Goal: Answer question/provide support: Share knowledge or assist other users

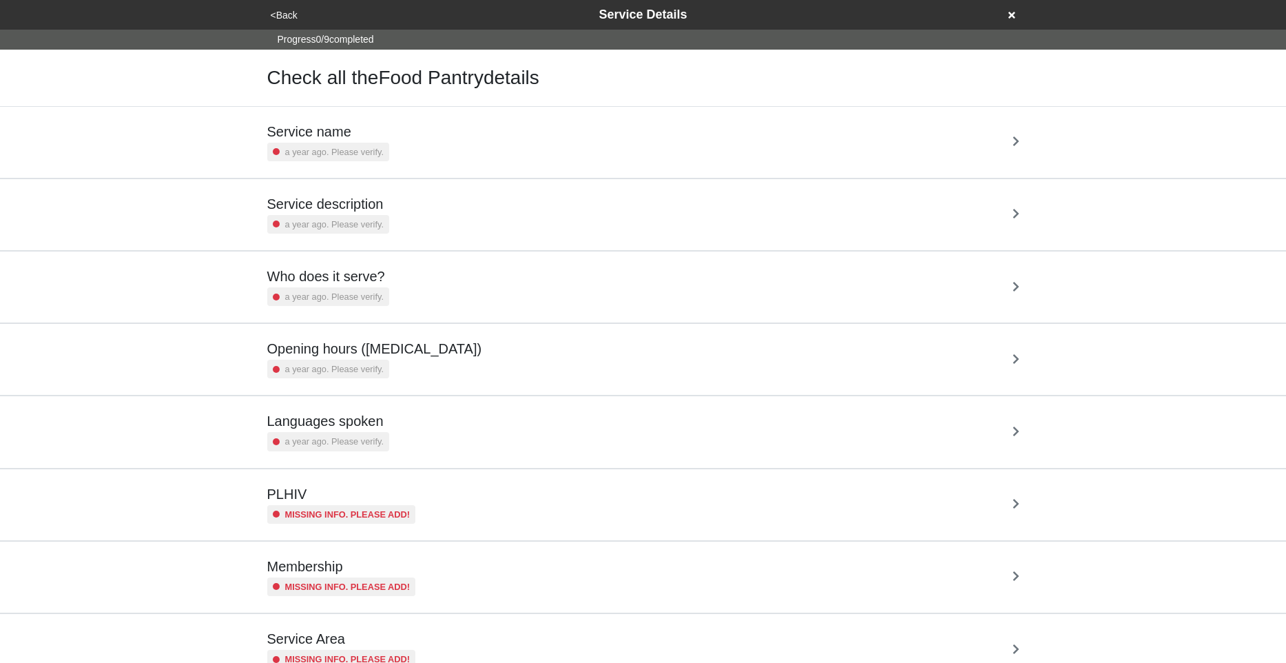
click at [482, 290] on div "Who does it serve? a year ago. Please verify." at bounding box center [643, 287] width 752 height 38
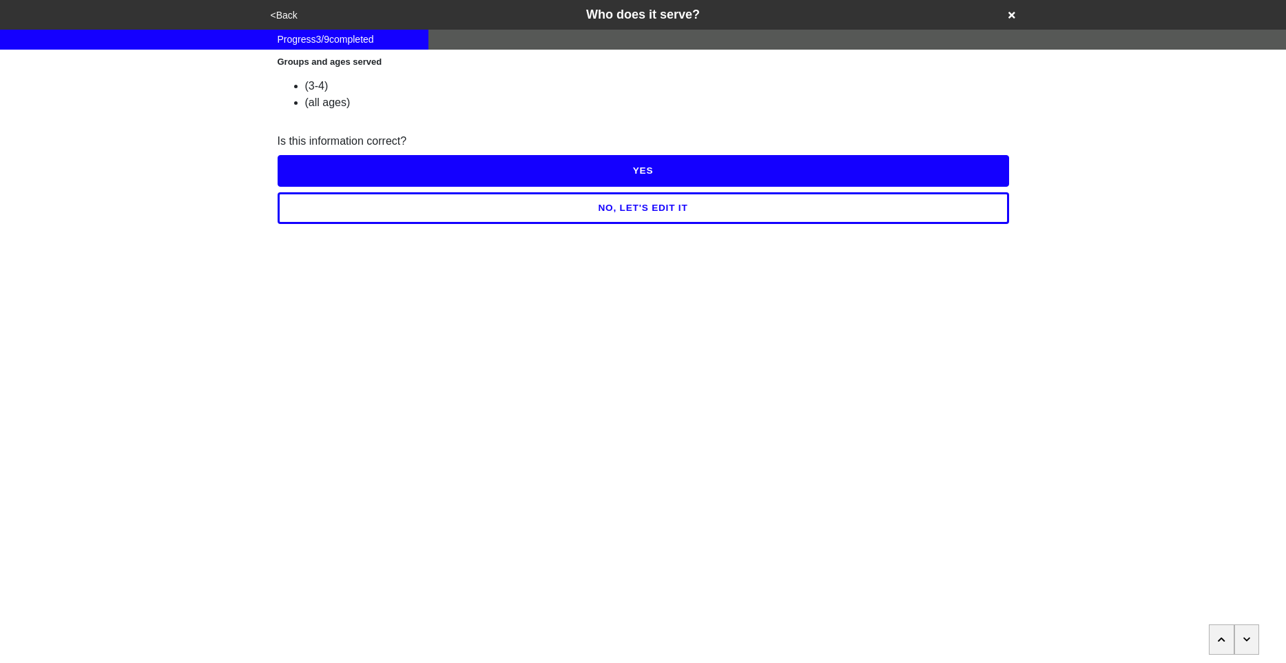
click at [609, 210] on button "NO, LET'S EDIT IT" at bounding box center [643, 208] width 731 height 32
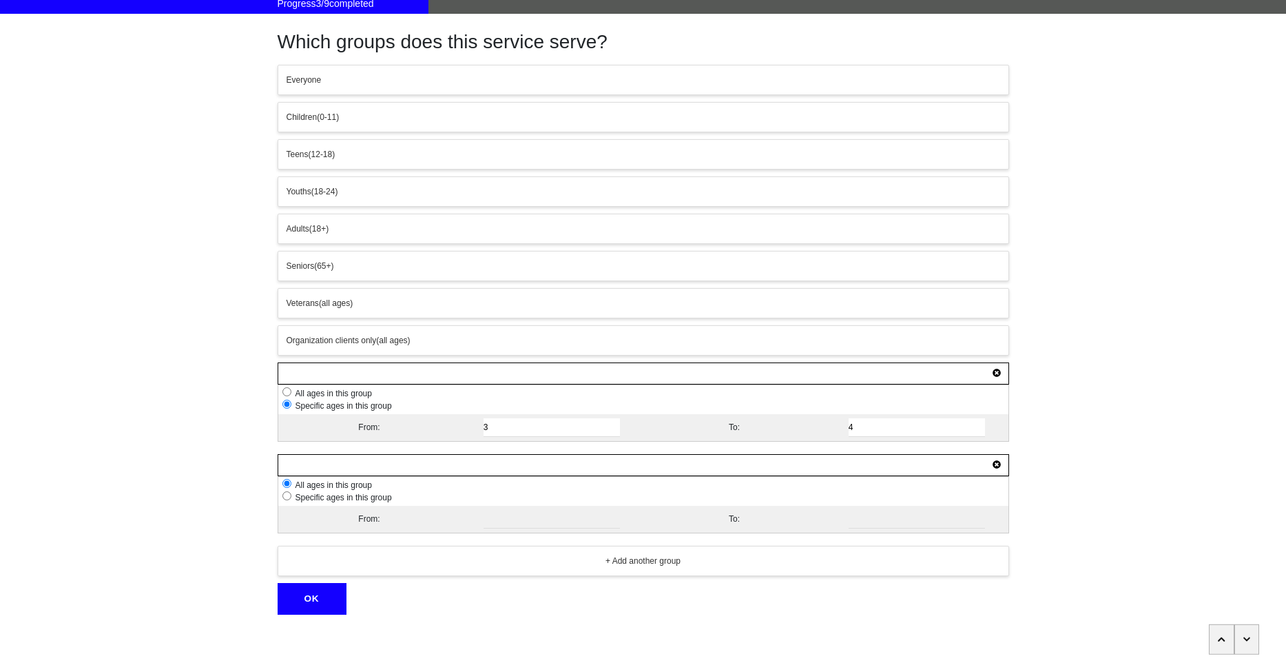
scroll to position [43, 0]
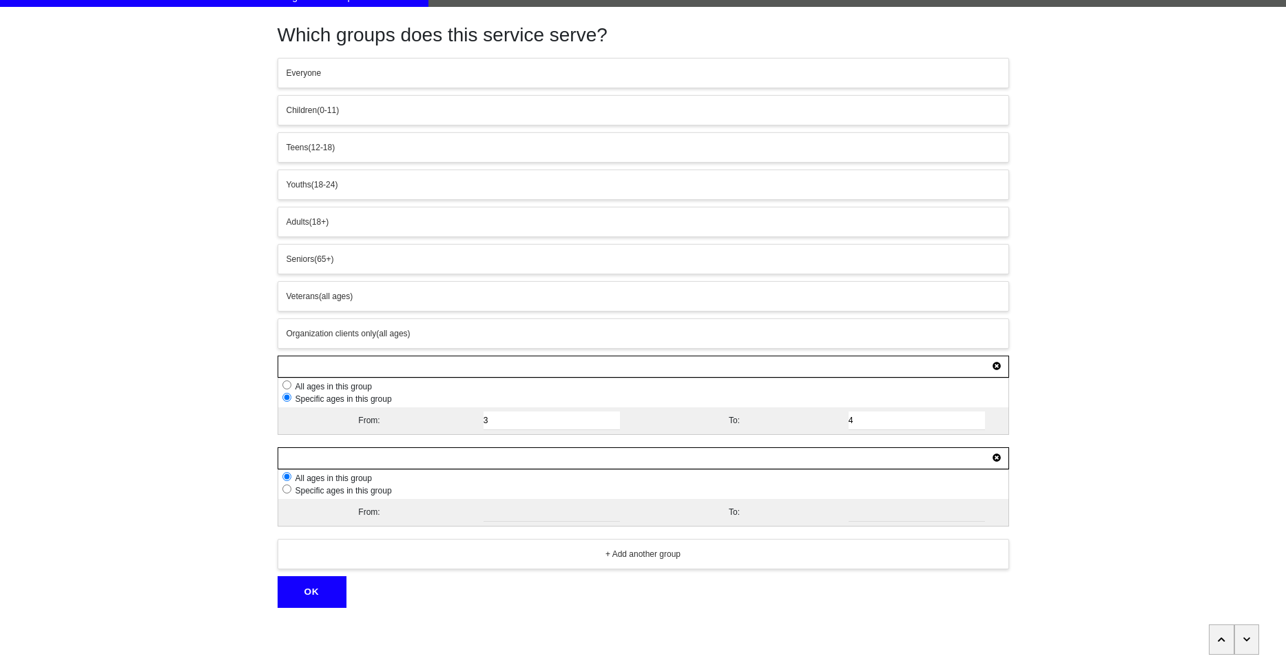
click at [995, 458] on icon at bounding box center [997, 457] width 8 height 8
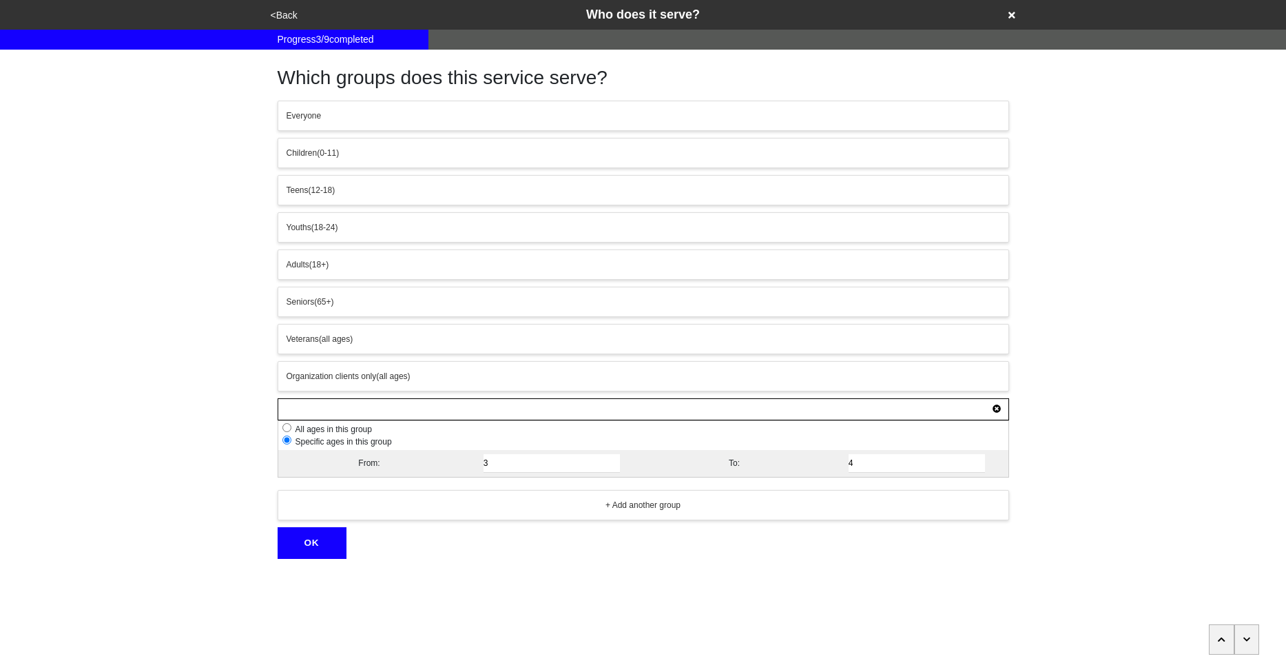
scroll to position [0, 0]
click at [302, 548] on button "OK" at bounding box center [312, 543] width 69 height 32
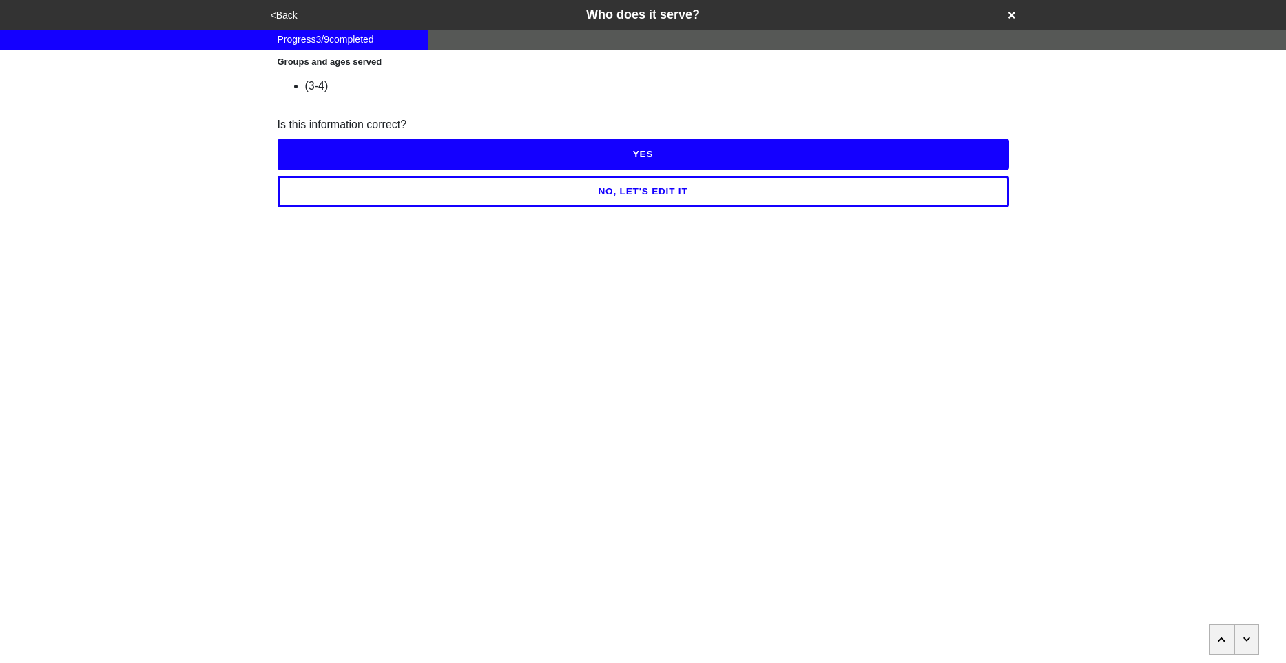
click at [535, 154] on button "YES" at bounding box center [643, 154] width 731 height 32
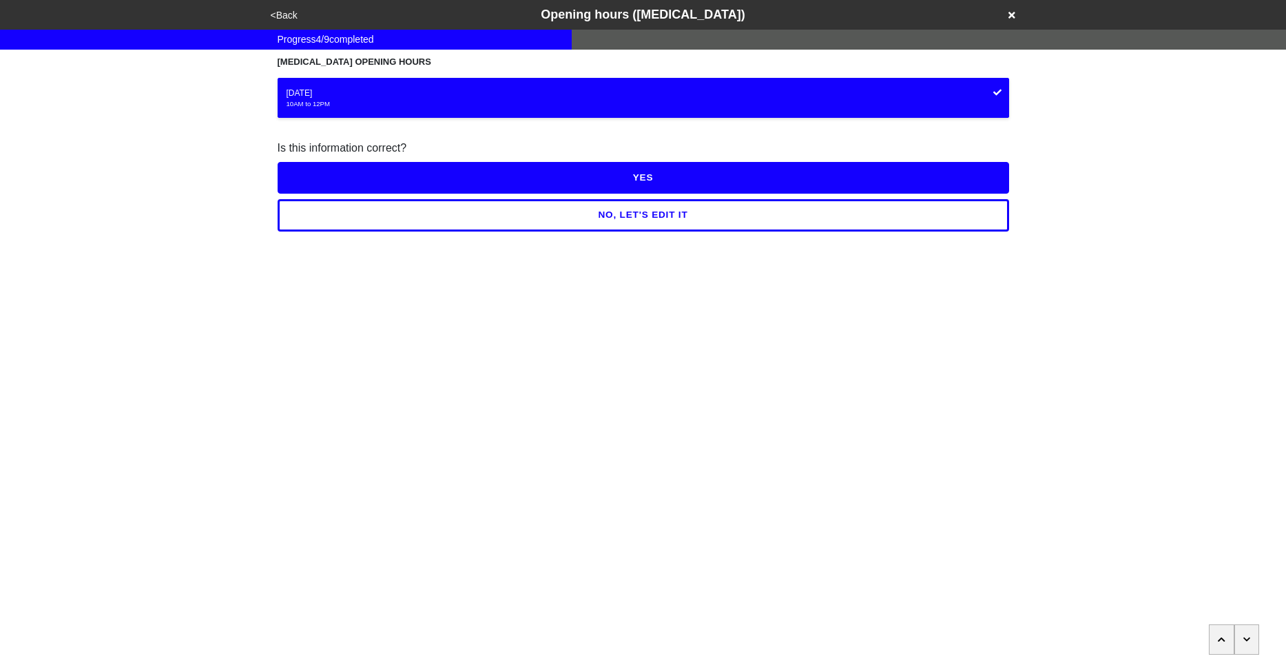
click at [291, 13] on button "<Back" at bounding box center [284, 16] width 35 height 16
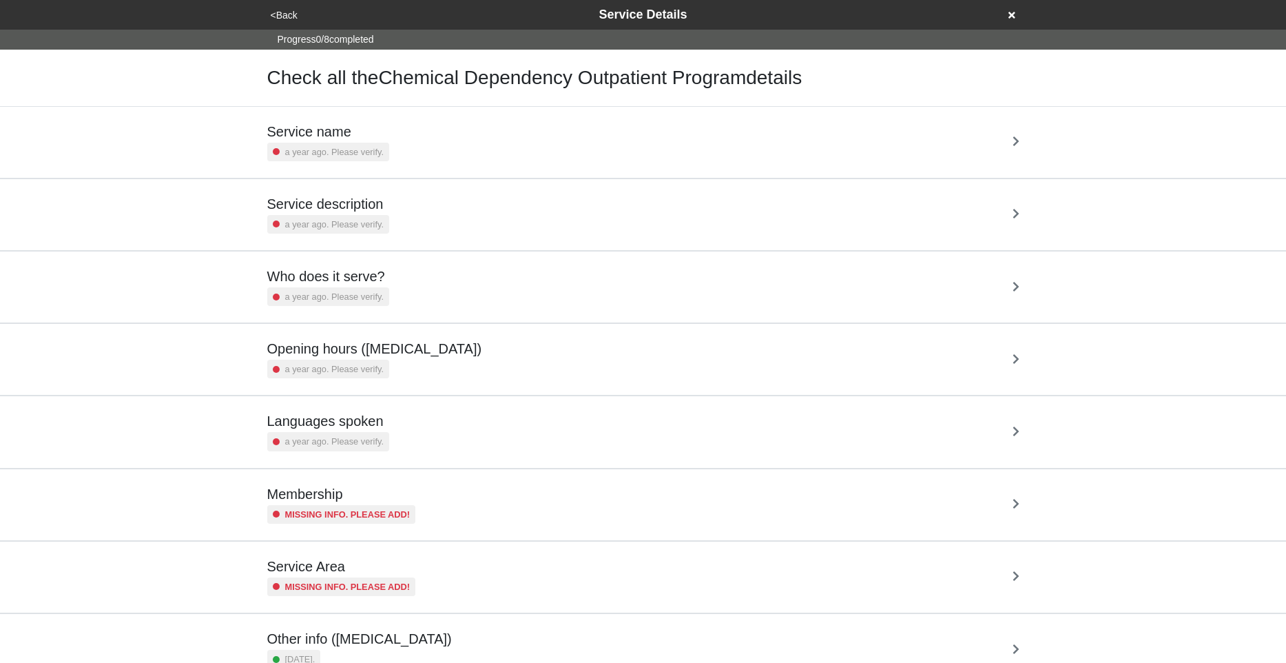
click at [443, 282] on div "Who does it serve? a year ago. Please verify." at bounding box center [643, 287] width 752 height 38
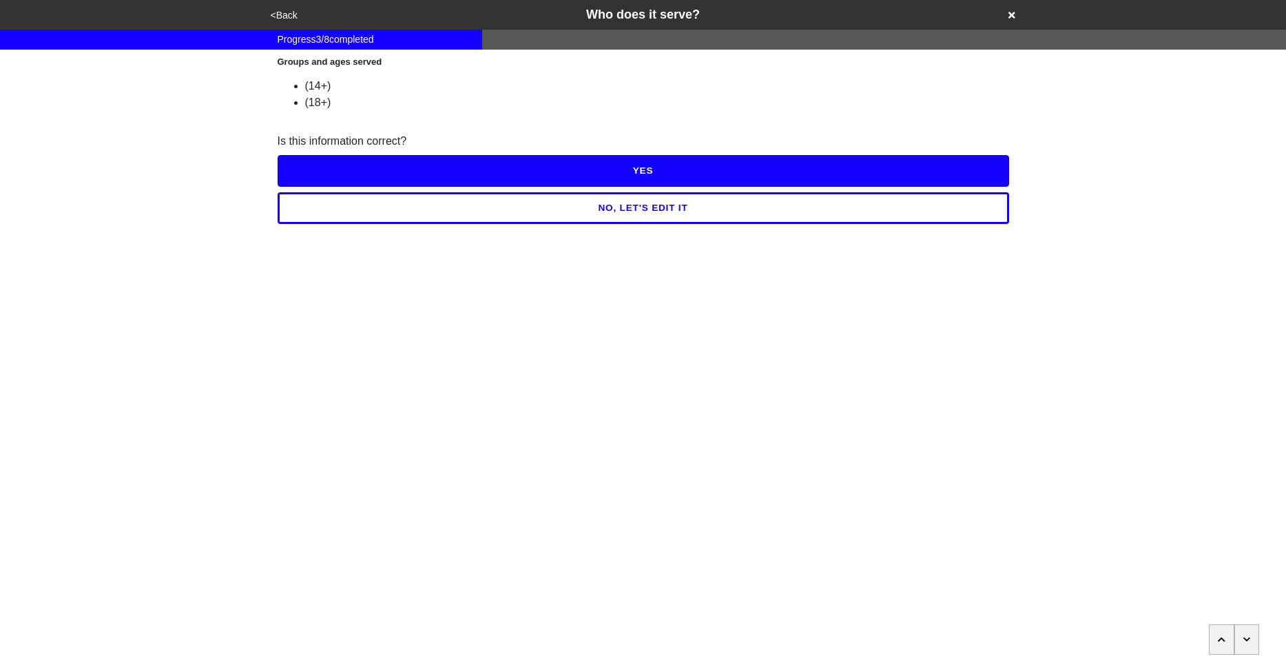
click at [400, 279] on html "<Back Who does it serve? Progress 3 / 8 completed Groups and ages served (14+) …" at bounding box center [643, 139] width 1286 height 279
click at [638, 205] on button "NO, LET'S EDIT IT" at bounding box center [643, 208] width 731 height 32
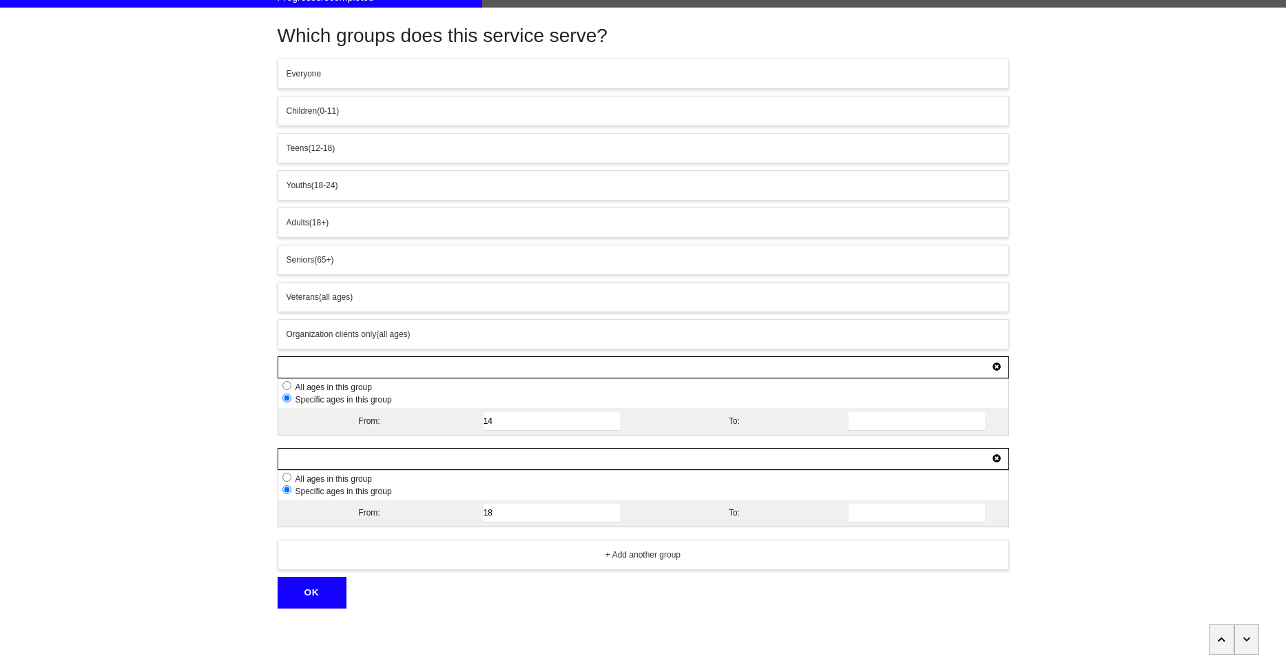
scroll to position [43, 0]
click at [997, 458] on icon at bounding box center [997, 457] width 8 height 8
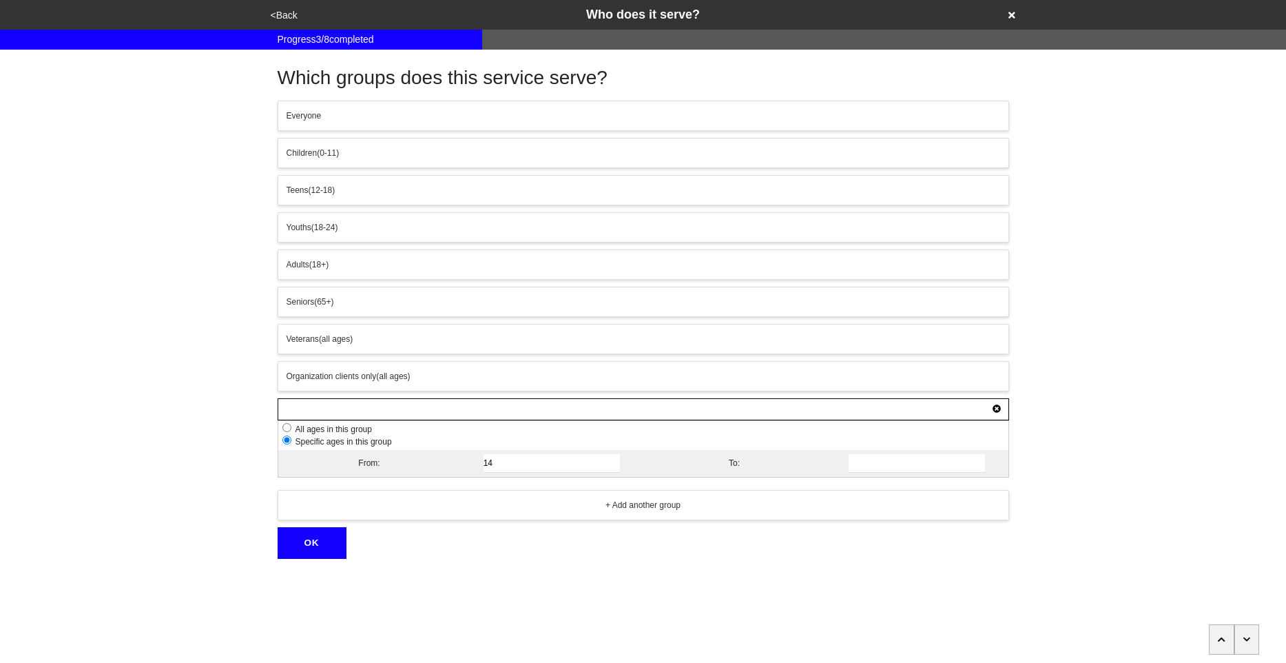
click at [533, 466] on input "14" at bounding box center [552, 463] width 137 height 19
click at [313, 553] on button "OK" at bounding box center [312, 543] width 69 height 32
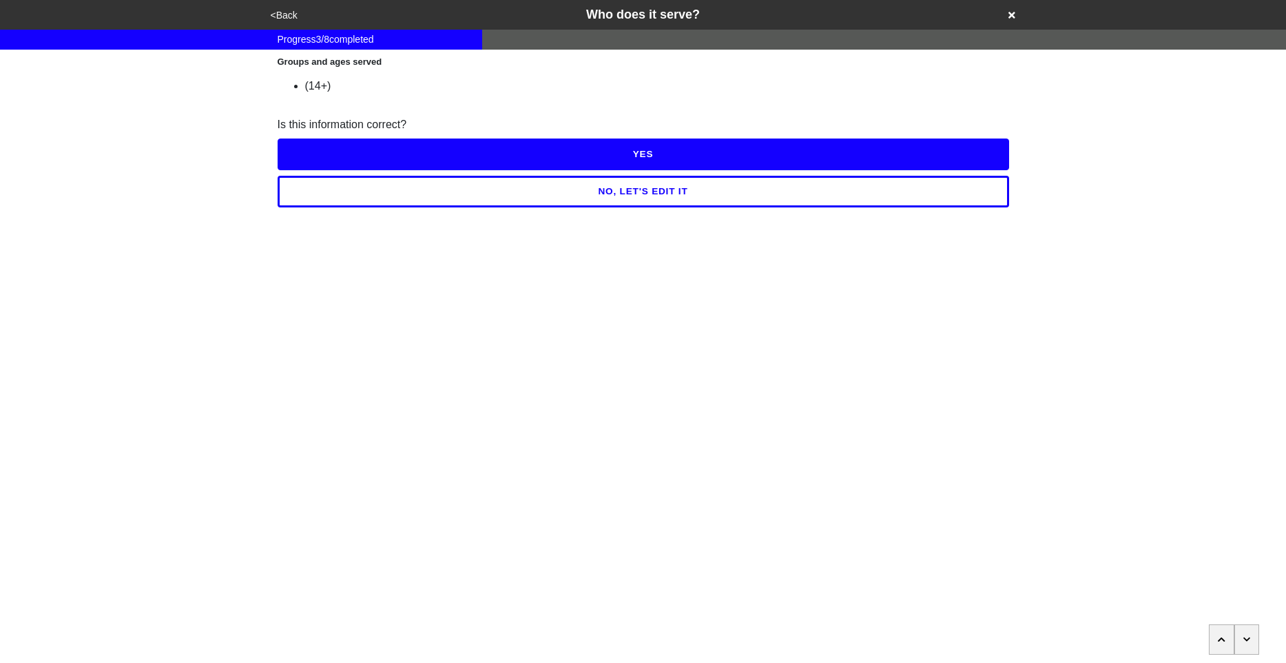
click at [597, 152] on button "YES" at bounding box center [643, 154] width 731 height 32
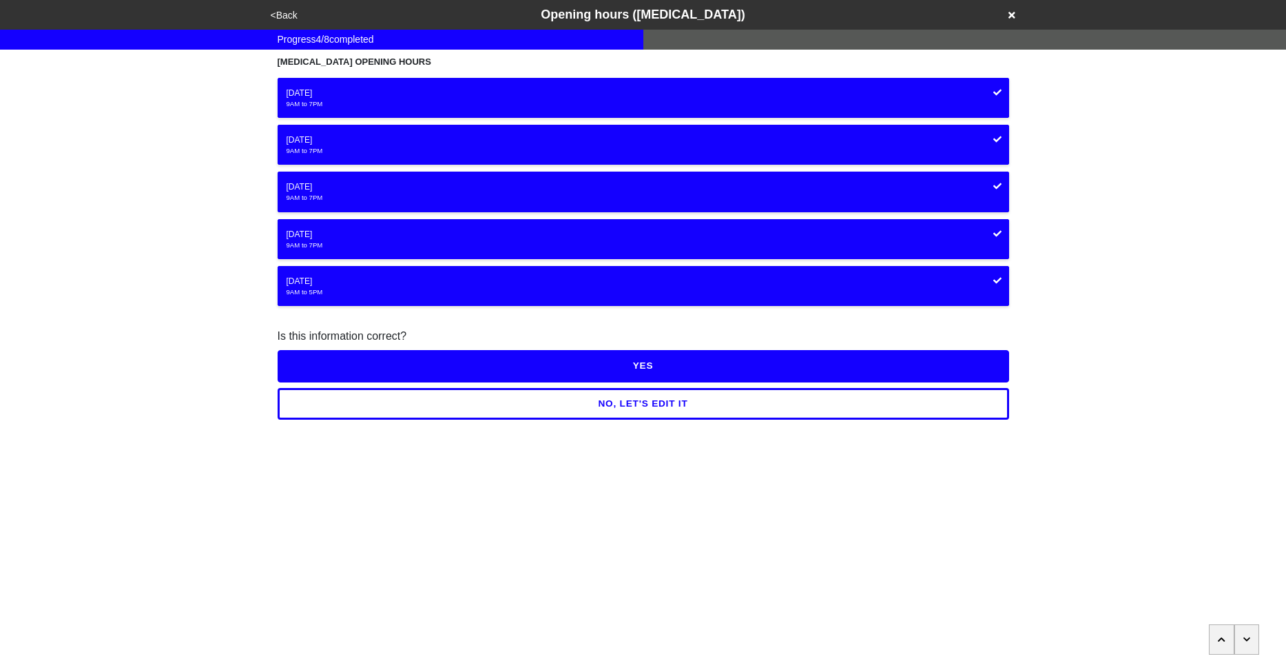
click at [284, 12] on button "<Back" at bounding box center [284, 16] width 35 height 16
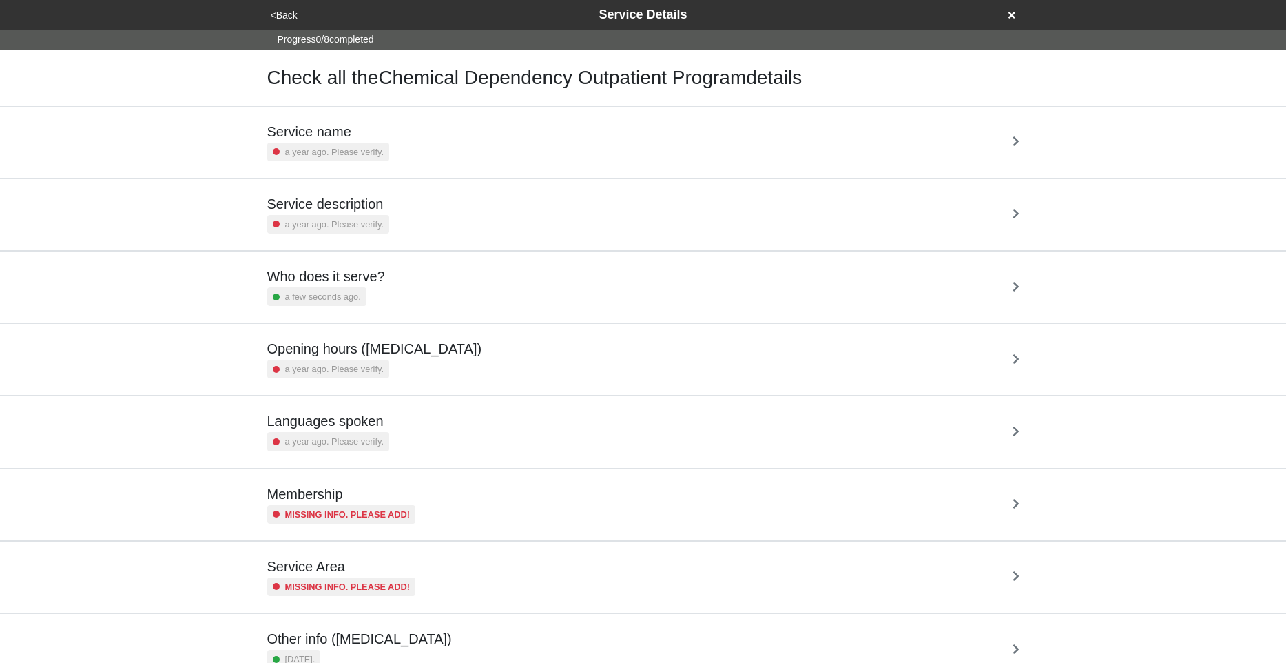
click at [413, 284] on div "Who does it serve? a few seconds ago." at bounding box center [643, 287] width 752 height 38
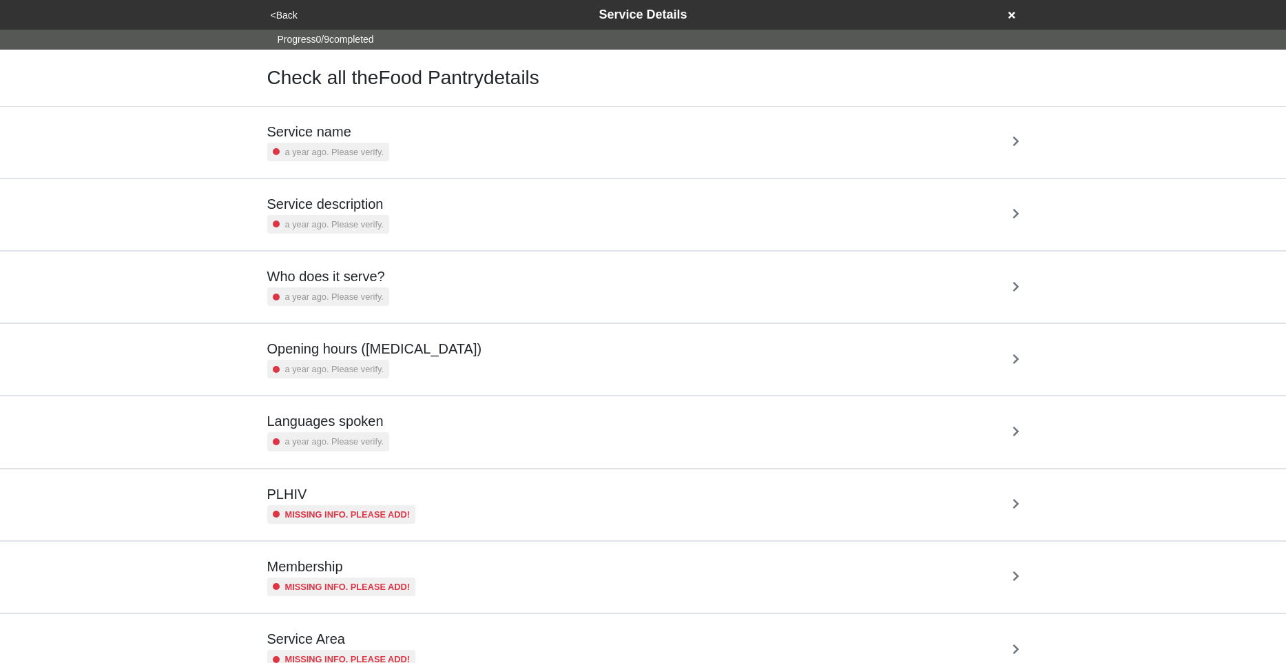
click at [186, 12] on div "<Back Service Details" at bounding box center [643, 15] width 1286 height 30
click at [360, 276] on h5 "Who does it serve?" at bounding box center [328, 276] width 122 height 17
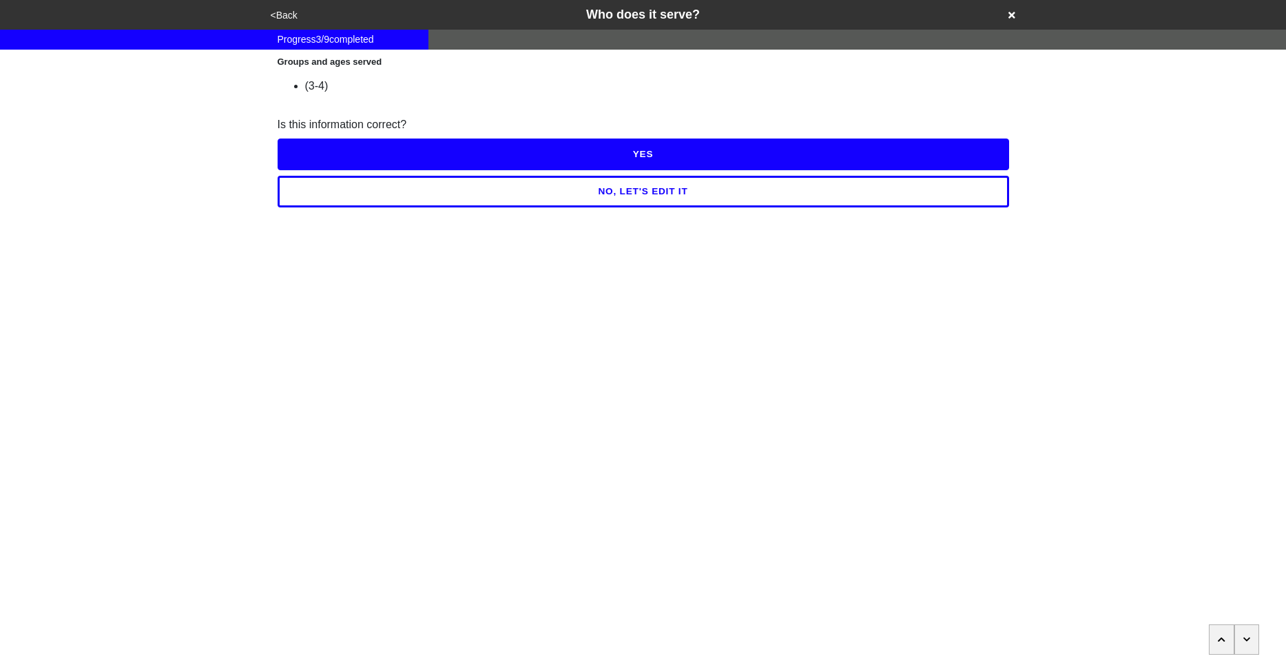
drag, startPoint x: 346, startPoint y: 85, endPoint x: 305, endPoint y: 90, distance: 41.5
click at [305, 90] on div "(3-4)" at bounding box center [657, 86] width 704 height 17
click at [291, 20] on button "<Back" at bounding box center [284, 16] width 35 height 16
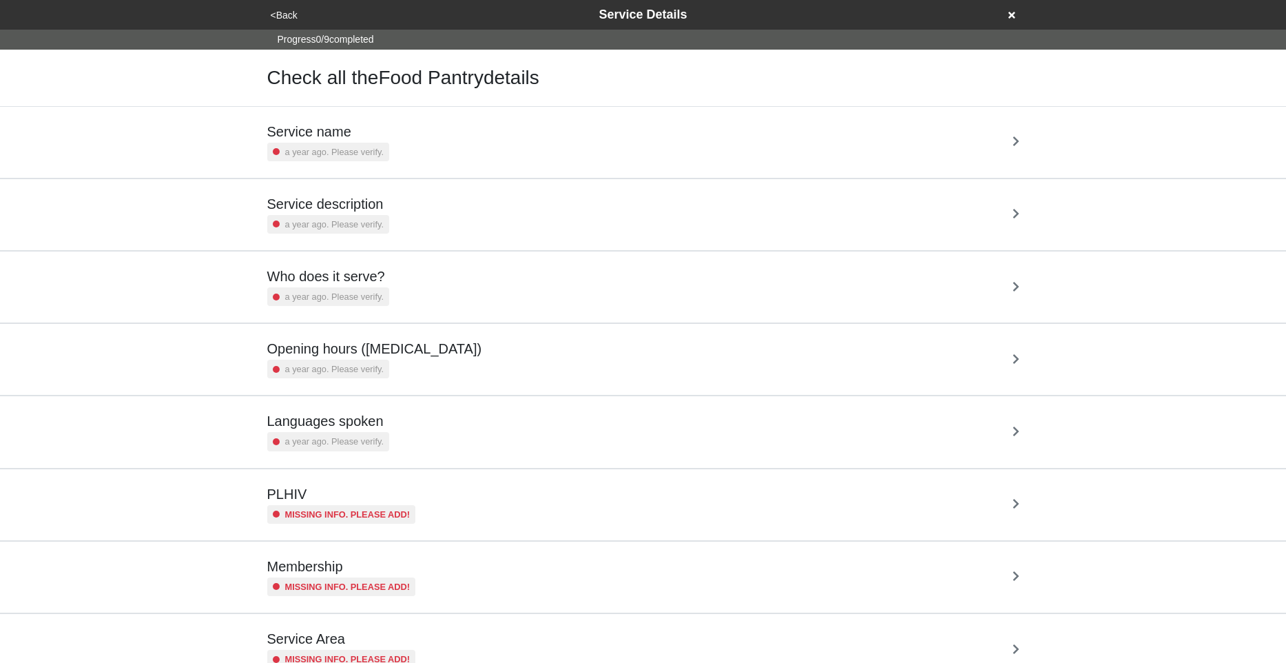
click at [381, 281] on h5 "Who does it serve?" at bounding box center [328, 276] width 122 height 17
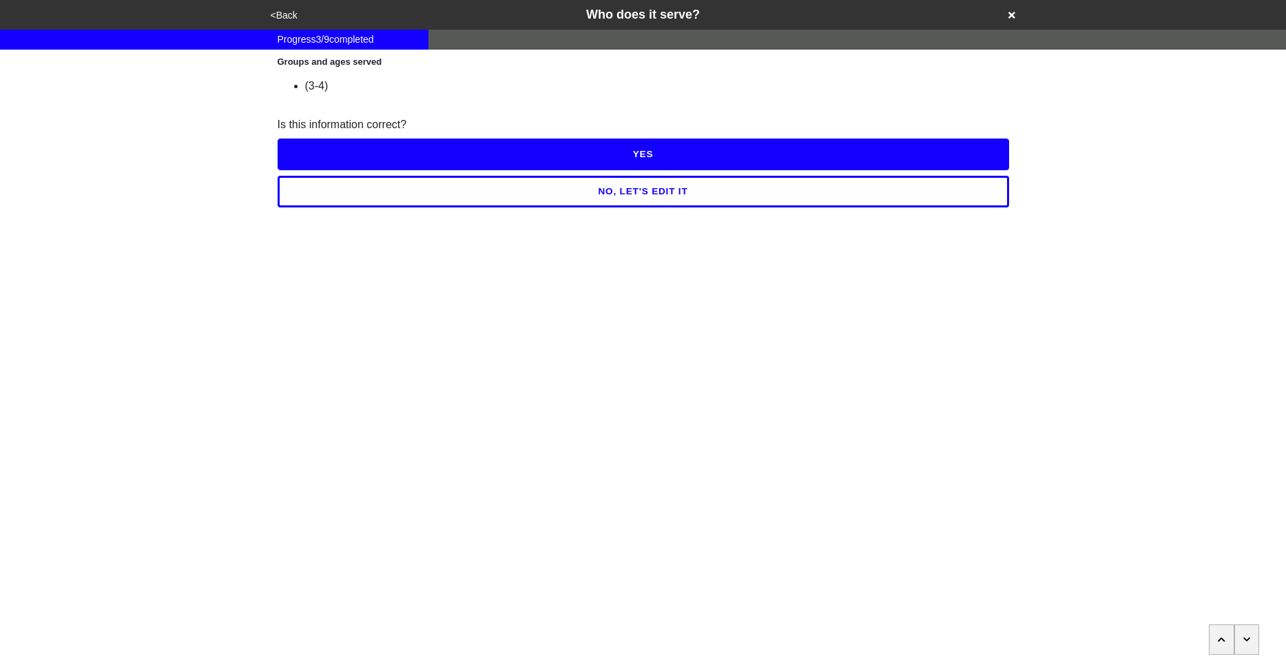
click at [292, 12] on button "<Back" at bounding box center [284, 16] width 35 height 16
